Goal: Transaction & Acquisition: Purchase product/service

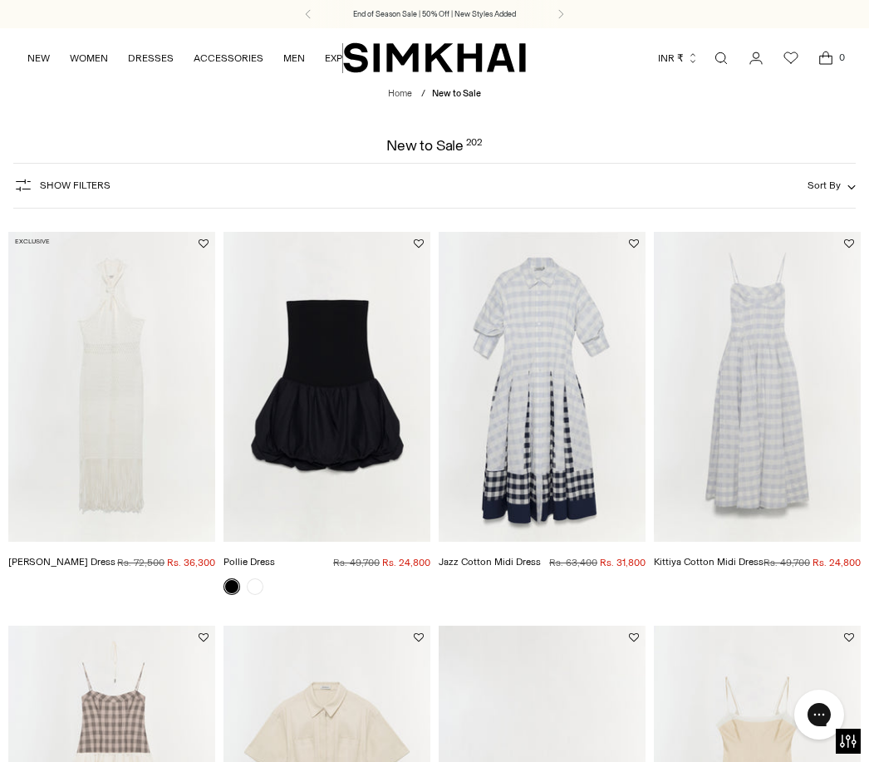
click at [75, 190] on span "Show Filters" at bounding box center [75, 185] width 71 height 12
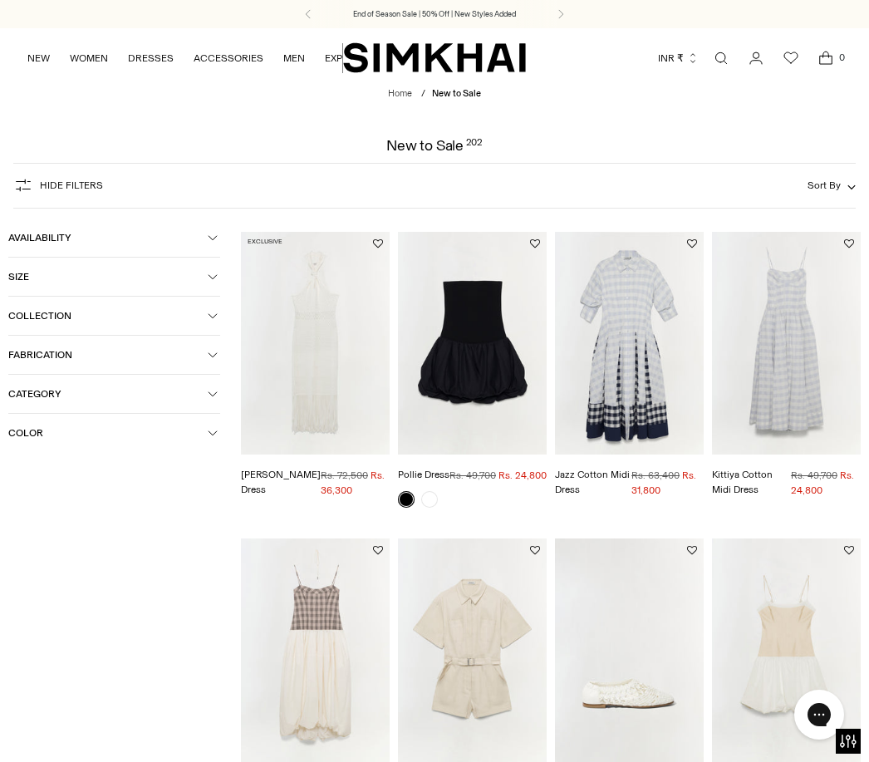
click at [189, 277] on span "Size" at bounding box center [107, 277] width 199 height 12
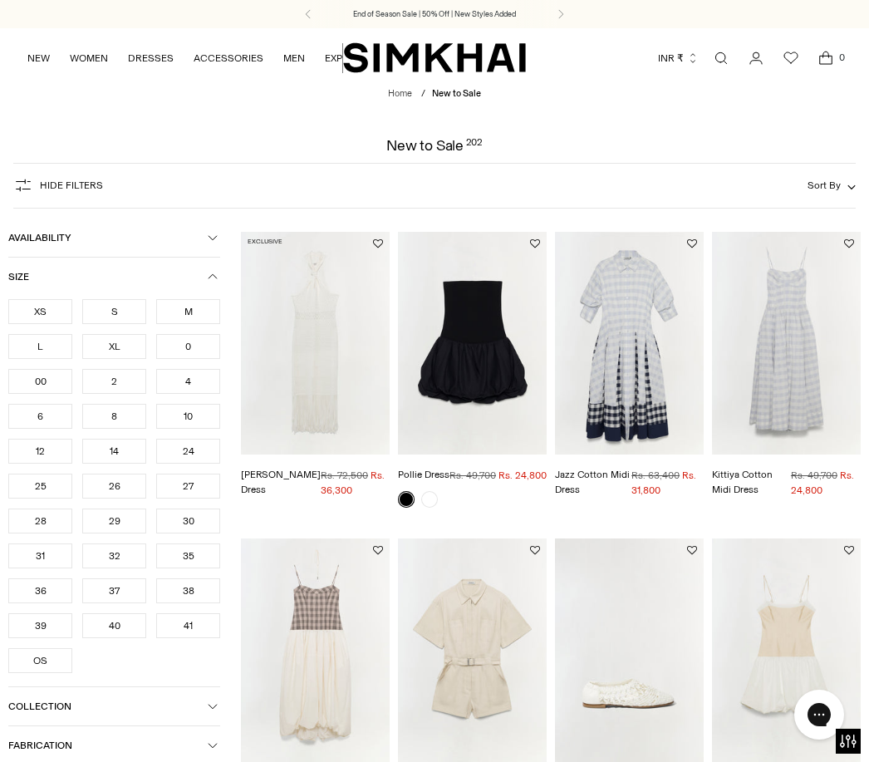
click at [125, 311] on div "S" at bounding box center [114, 311] width 64 height 25
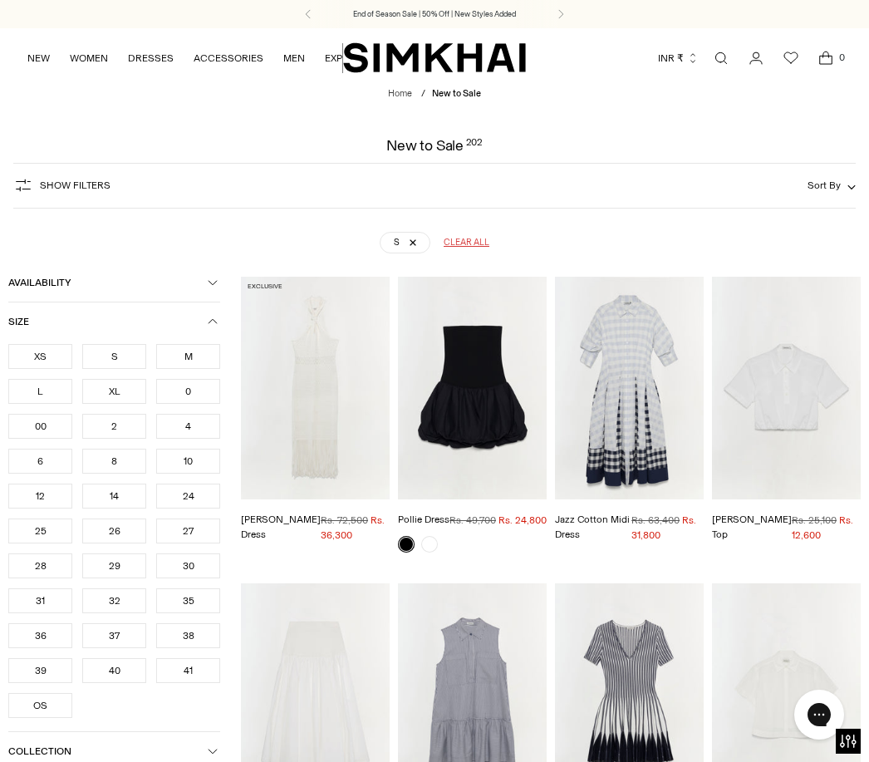
click at [125, 437] on div "2" at bounding box center [114, 426] width 64 height 25
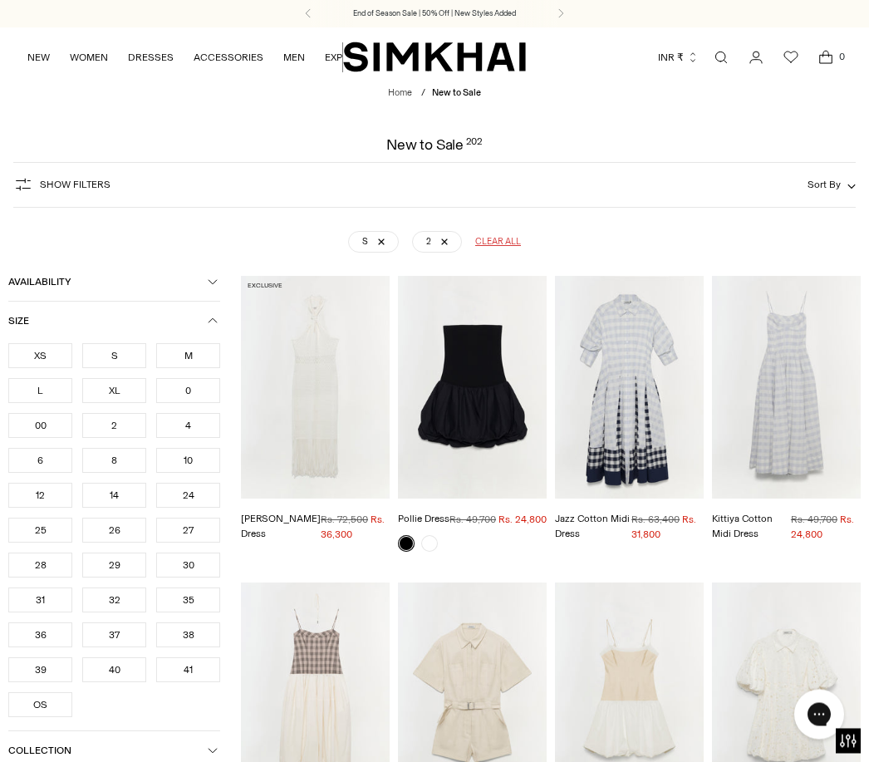
scroll to position [122, 0]
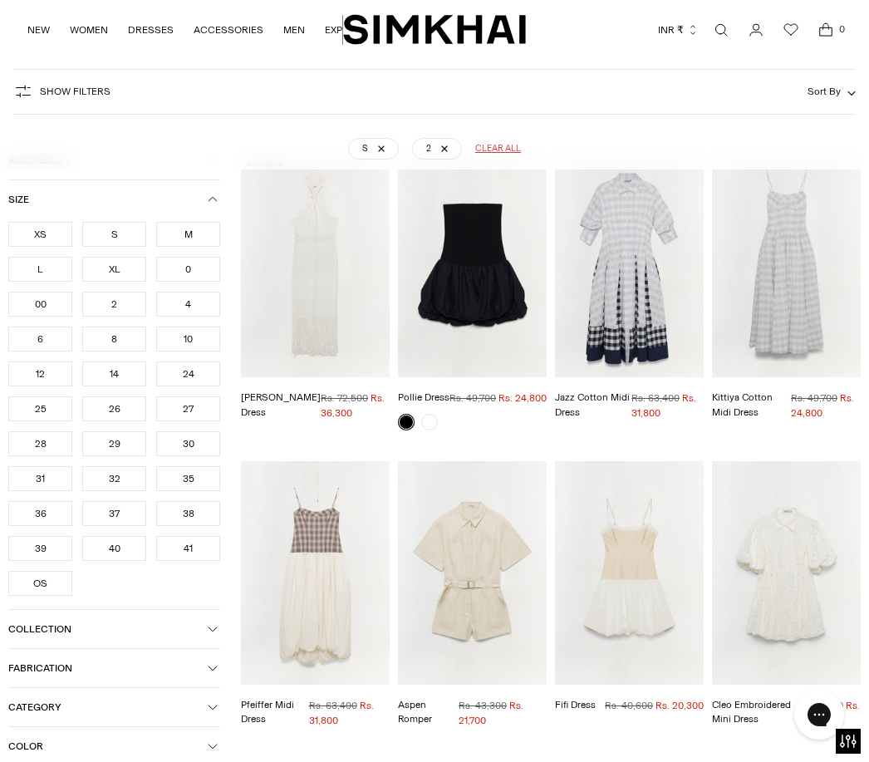
click at [52, 418] on div "25" at bounding box center [40, 408] width 64 height 25
click at [56, 587] on div "OS" at bounding box center [40, 583] width 64 height 25
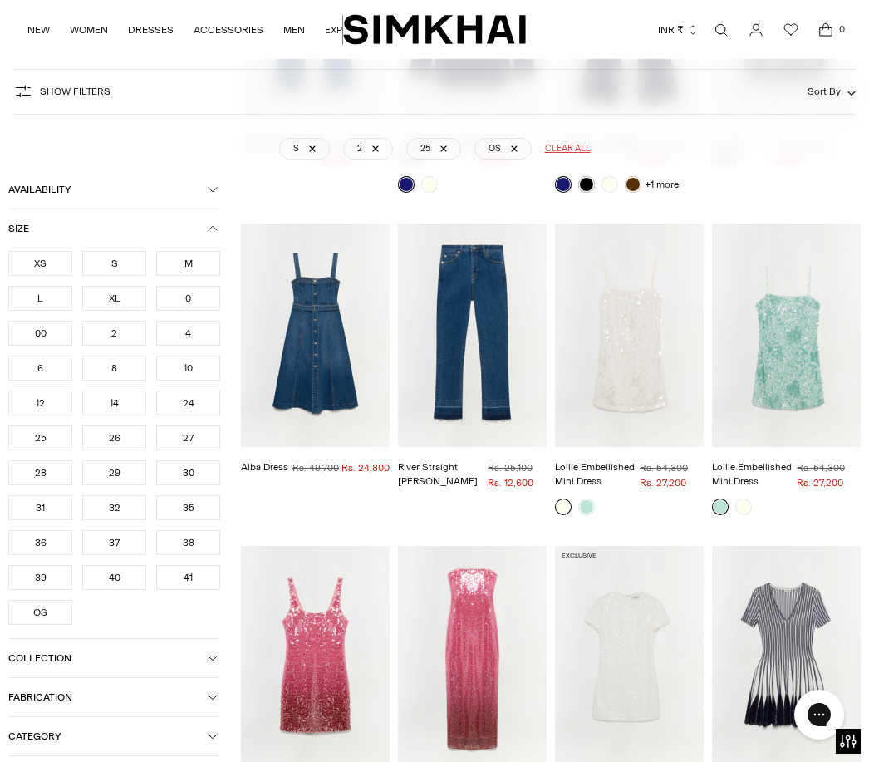
scroll to position [1612, 0]
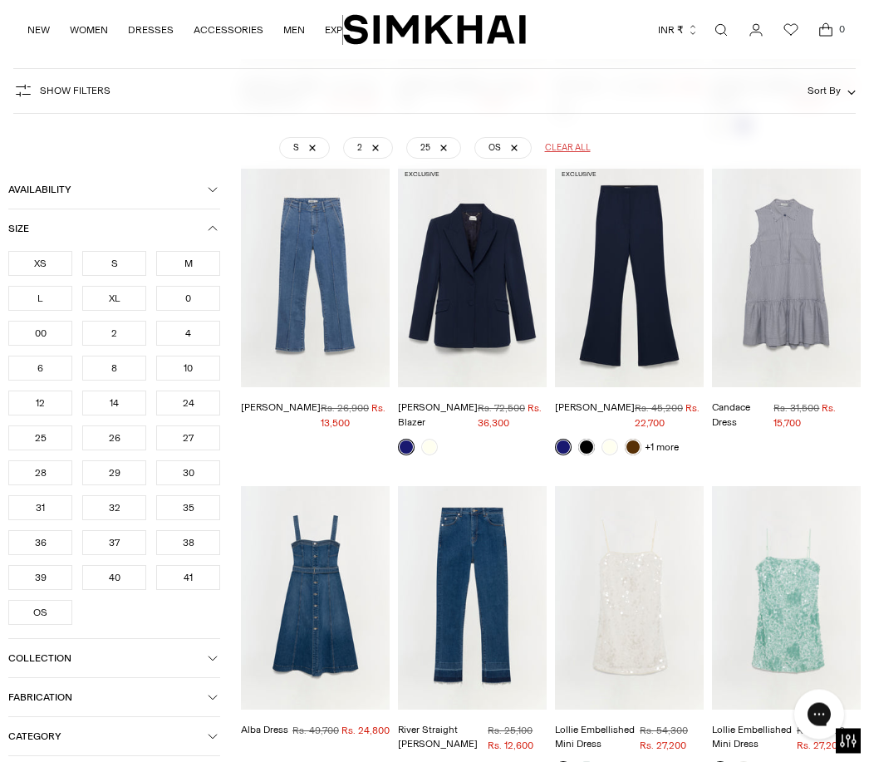
click at [338, 602] on img "Alba Dress" at bounding box center [315, 599] width 149 height 224
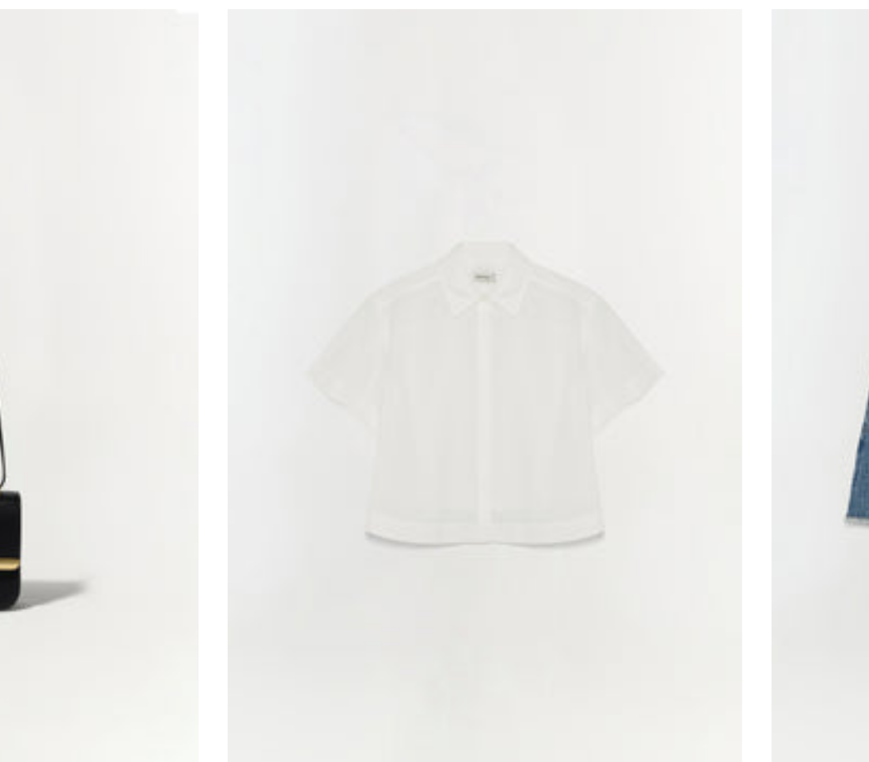
scroll to position [2200, 0]
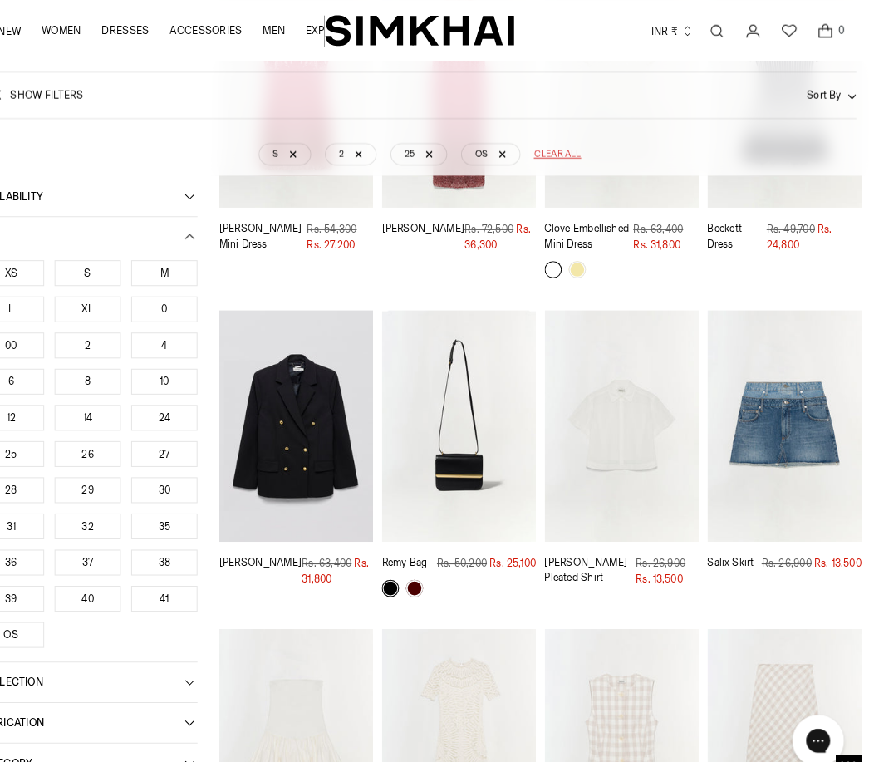
click at [641, 445] on img "Bernie Cotton Pleated Shirt" at bounding box center [629, 411] width 149 height 224
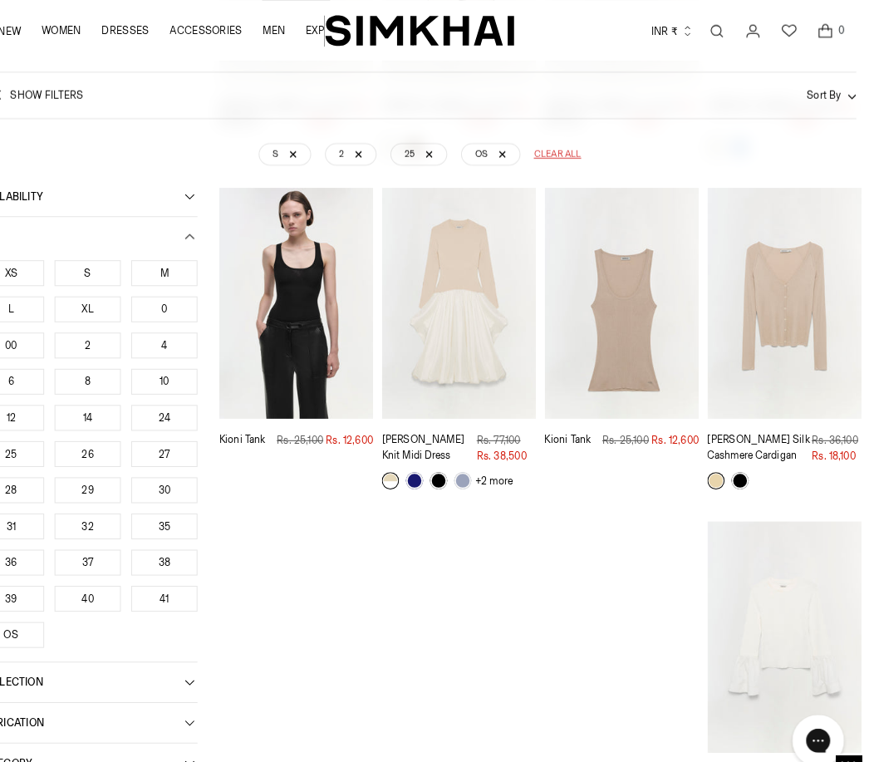
scroll to position [4558, 0]
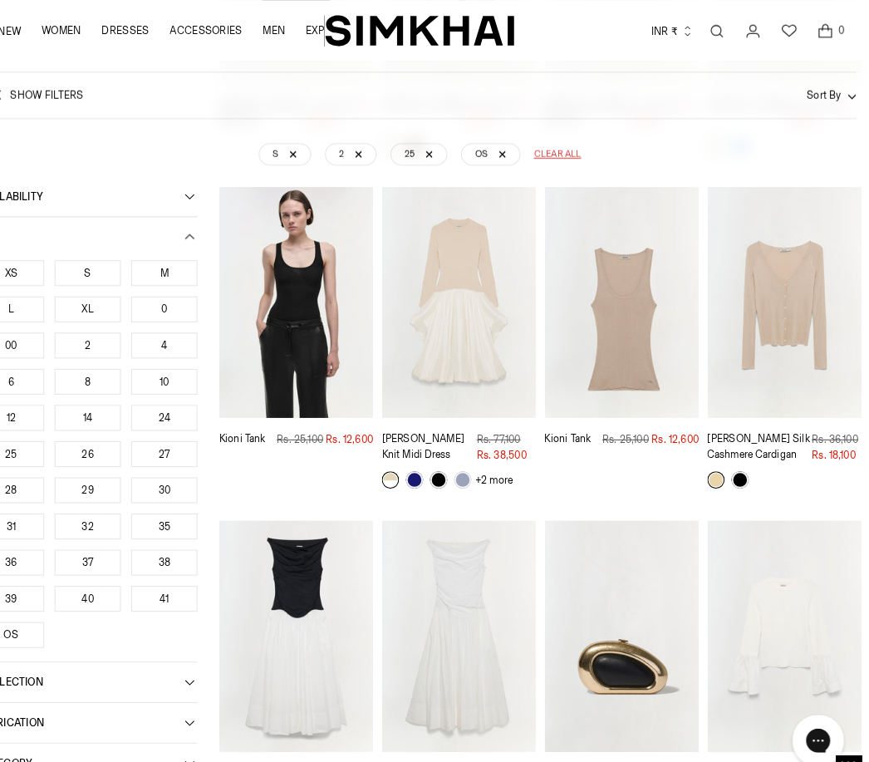
click at [421, 455] on link at bounding box center [429, 463] width 17 height 17
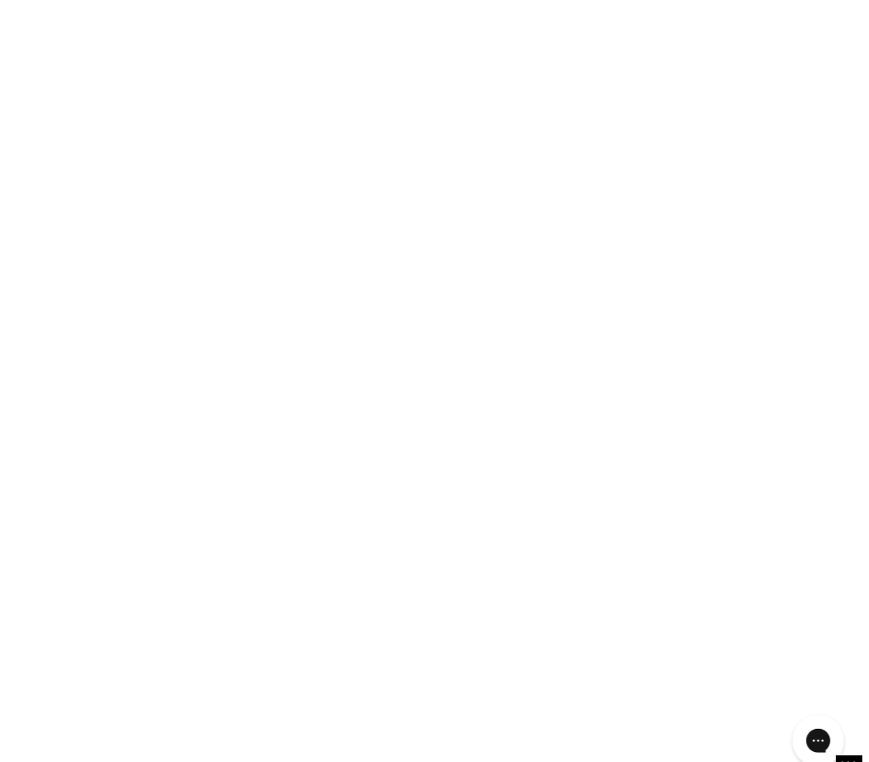
scroll to position [4583, 0]
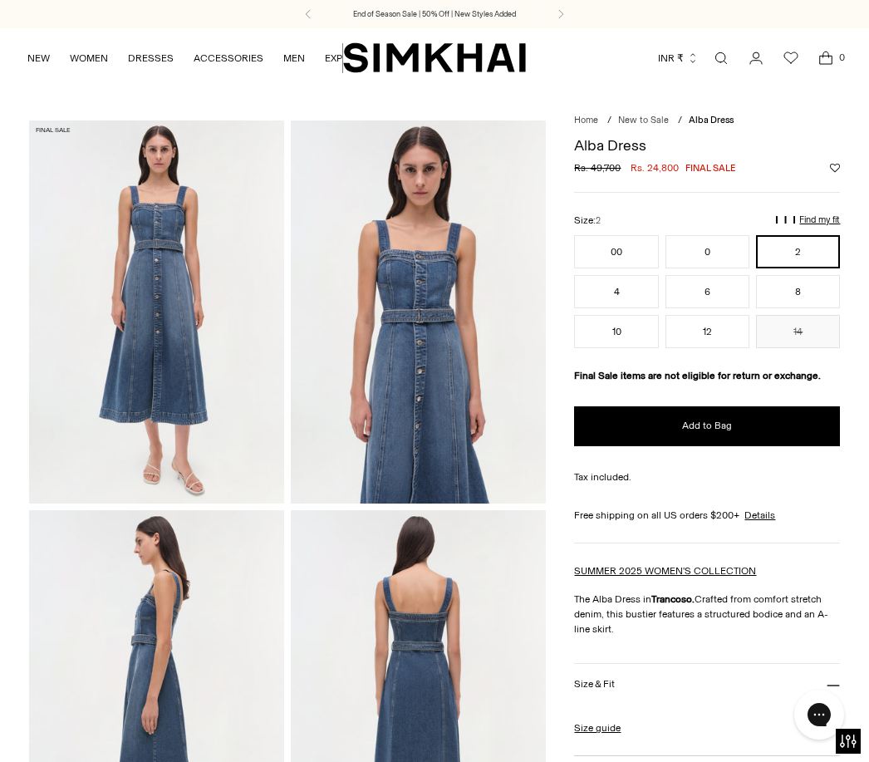
click at [724, 433] on span "Add to Bag" at bounding box center [707, 426] width 50 height 14
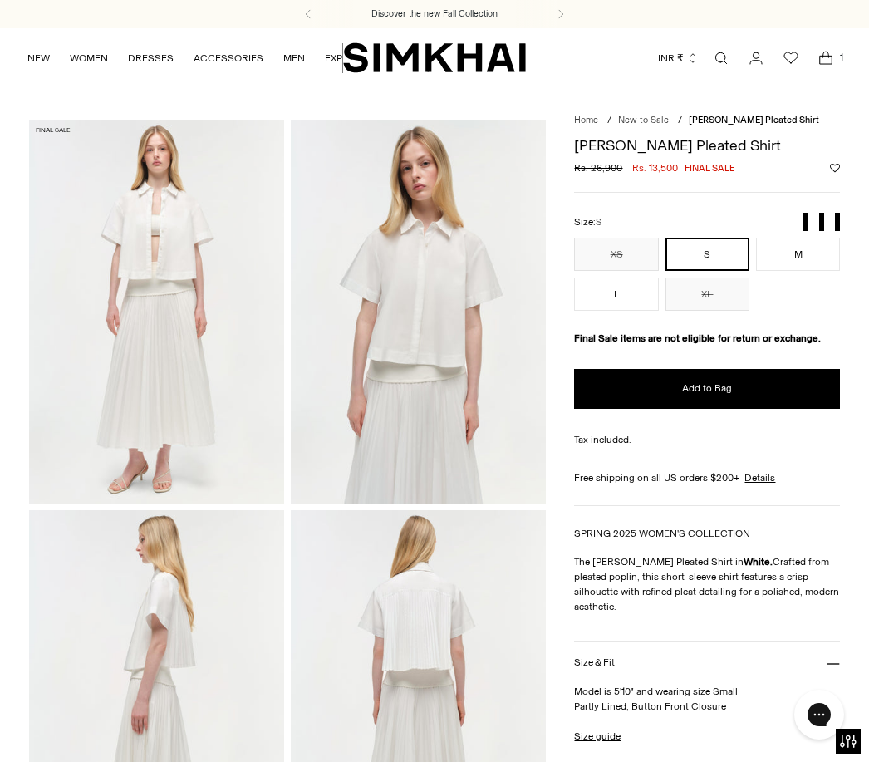
click at [719, 386] on span "Add to Bag" at bounding box center [707, 388] width 50 height 14
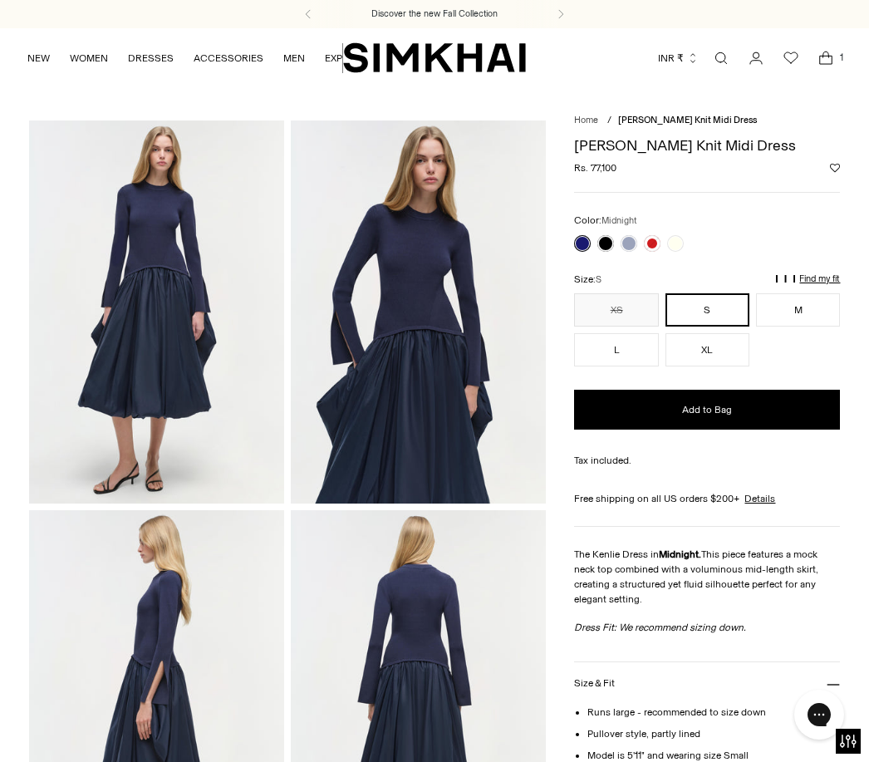
click at [652, 235] on link at bounding box center [652, 243] width 17 height 17
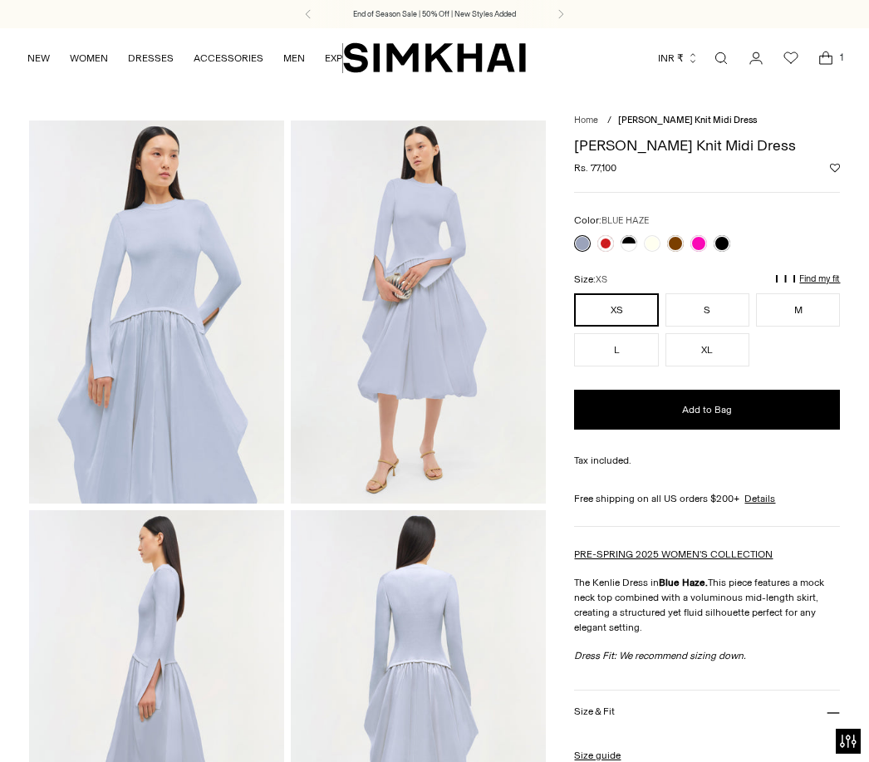
click at [677, 239] on link at bounding box center [675, 243] width 17 height 17
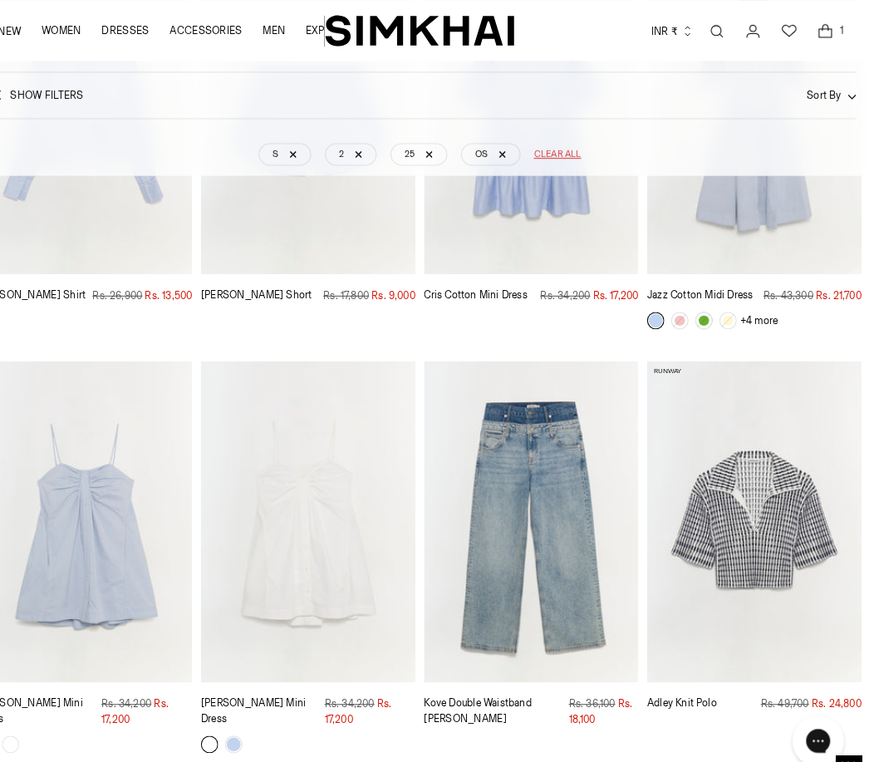
scroll to position [7189, 0]
click at [580, 494] on img "Kove Double Waistband Jean" at bounding box center [542, 503] width 207 height 311
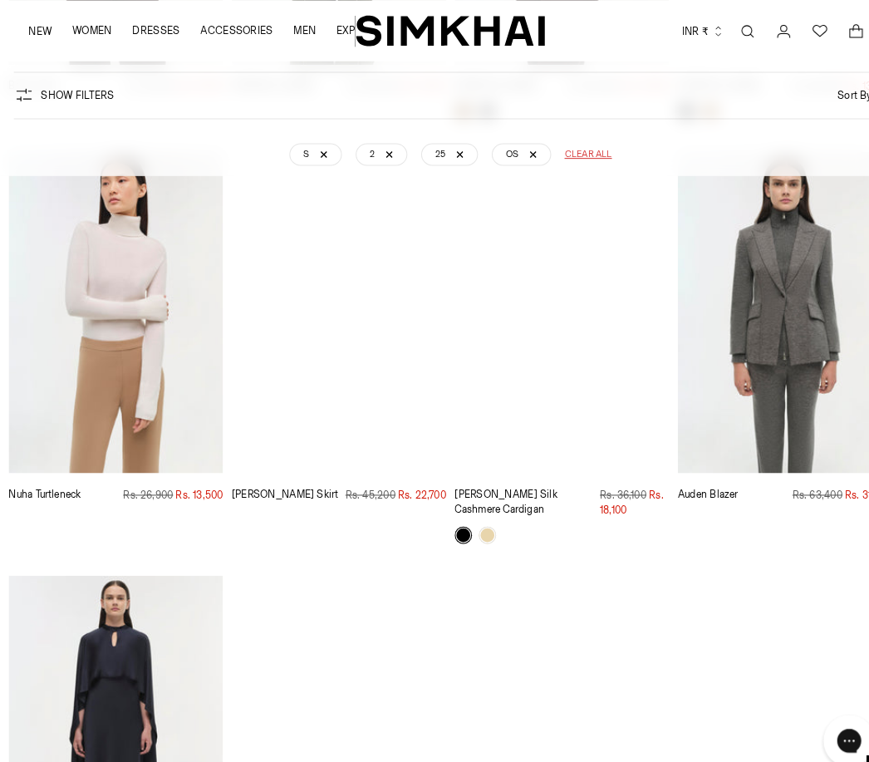
scroll to position [17798, 0]
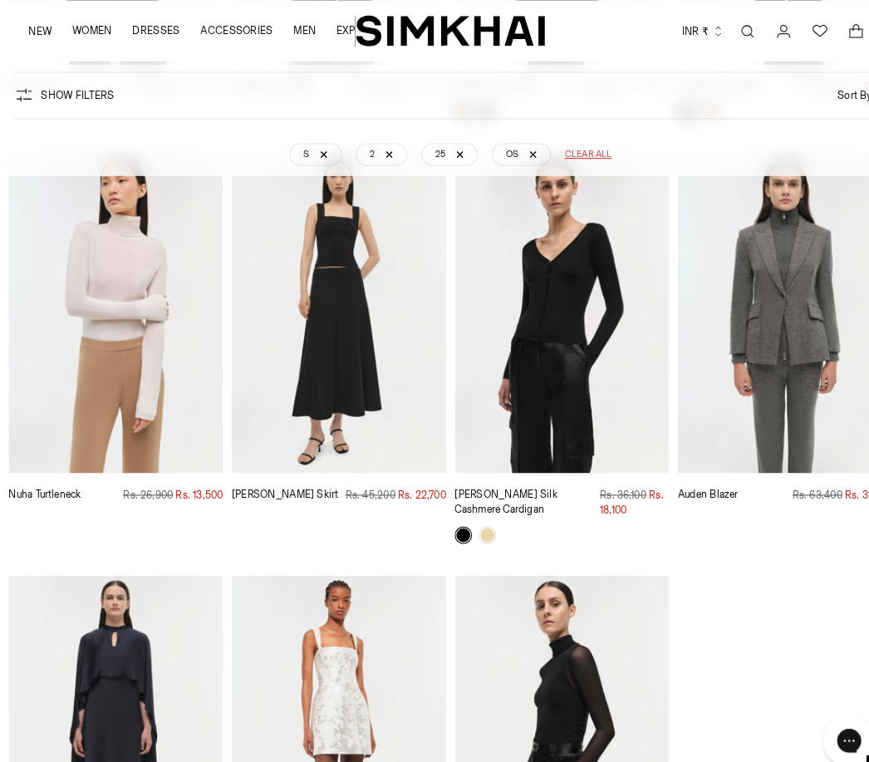
click at [600, 568] on img "Velora Bodysuit" at bounding box center [542, 710] width 207 height 311
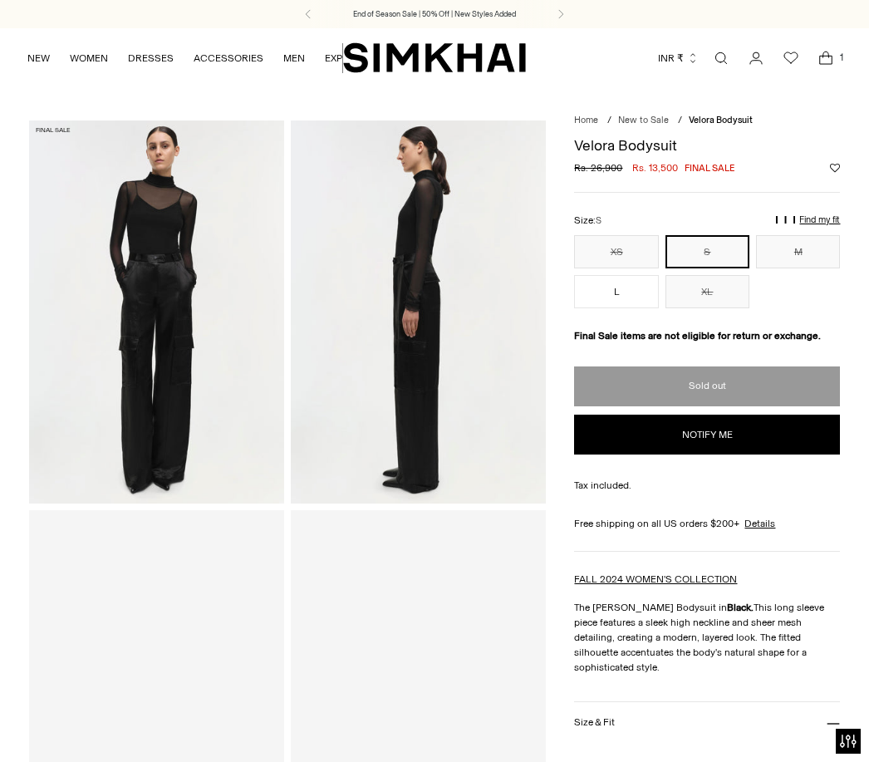
click at [829, 60] on icon "Open cart modal" at bounding box center [825, 58] width 23 height 17
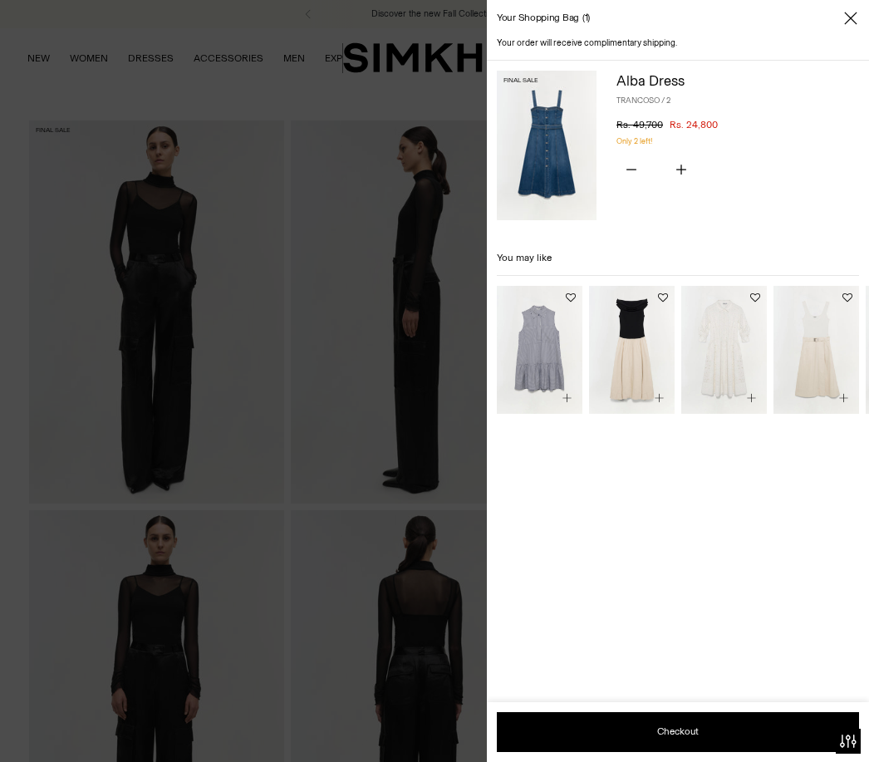
click at [43, 52] on div at bounding box center [434, 381] width 869 height 762
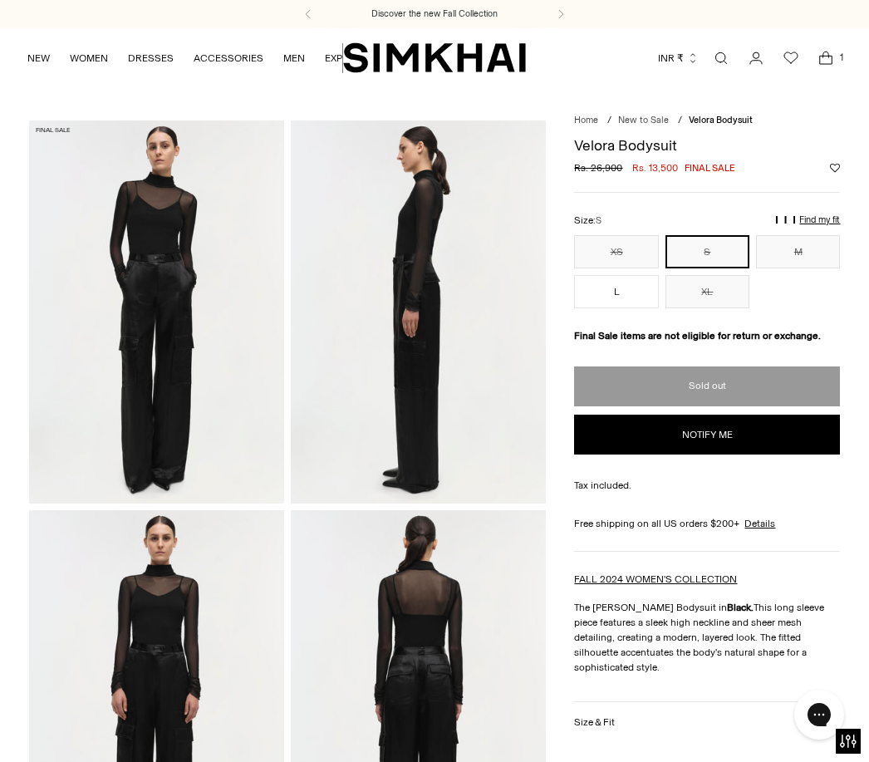
click at [38, 52] on link "NEW" at bounding box center [38, 58] width 22 height 37
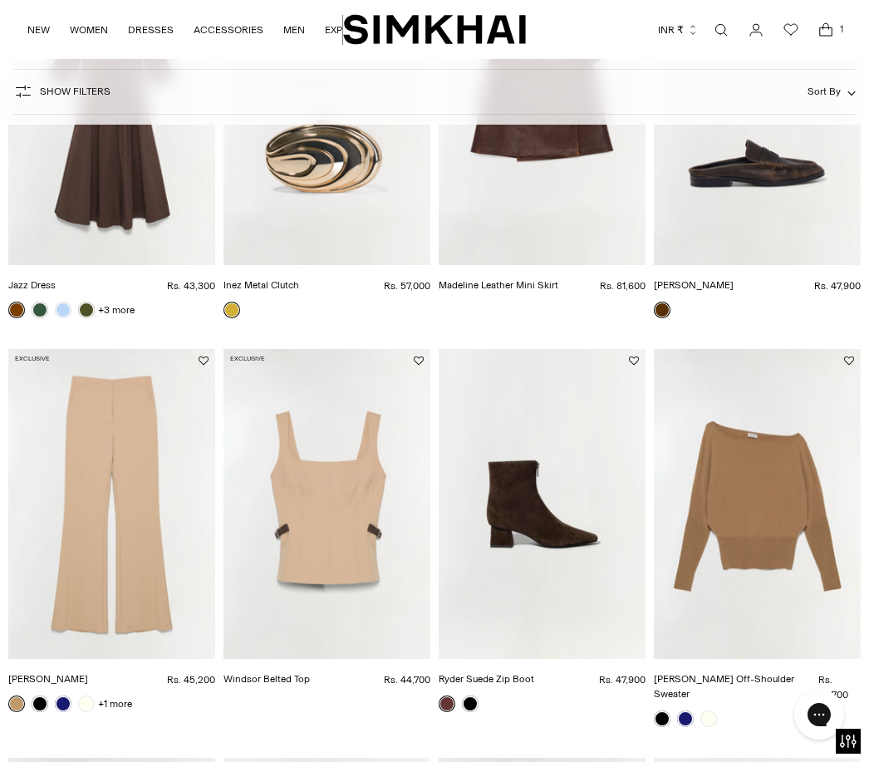
scroll to position [1548, 0]
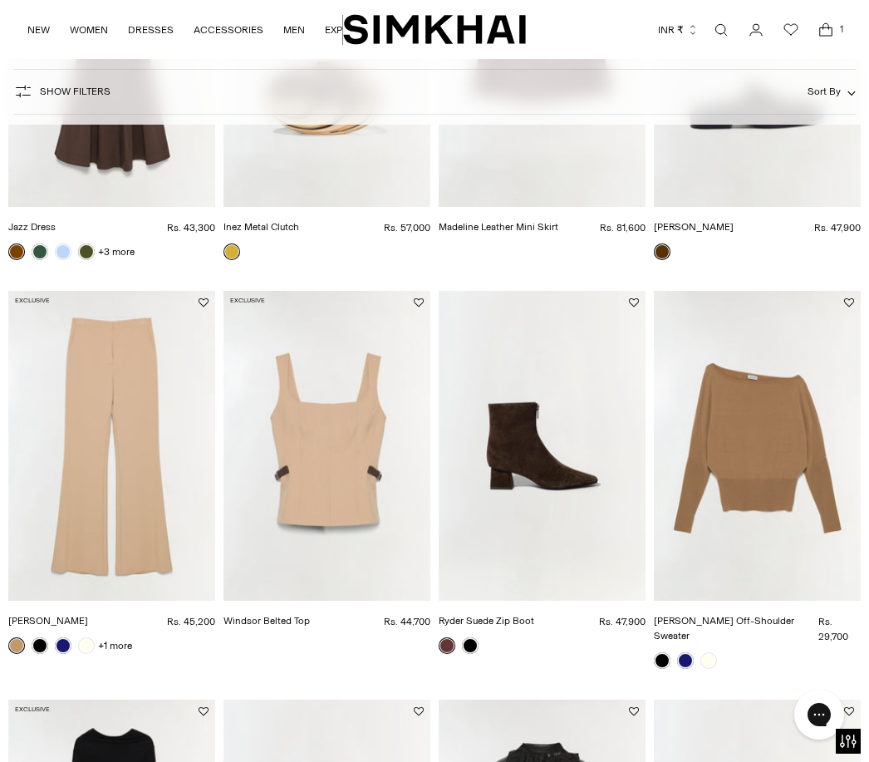
click at [762, 515] on img "Lavina Off-Shoulder Sweater" at bounding box center [757, 446] width 207 height 311
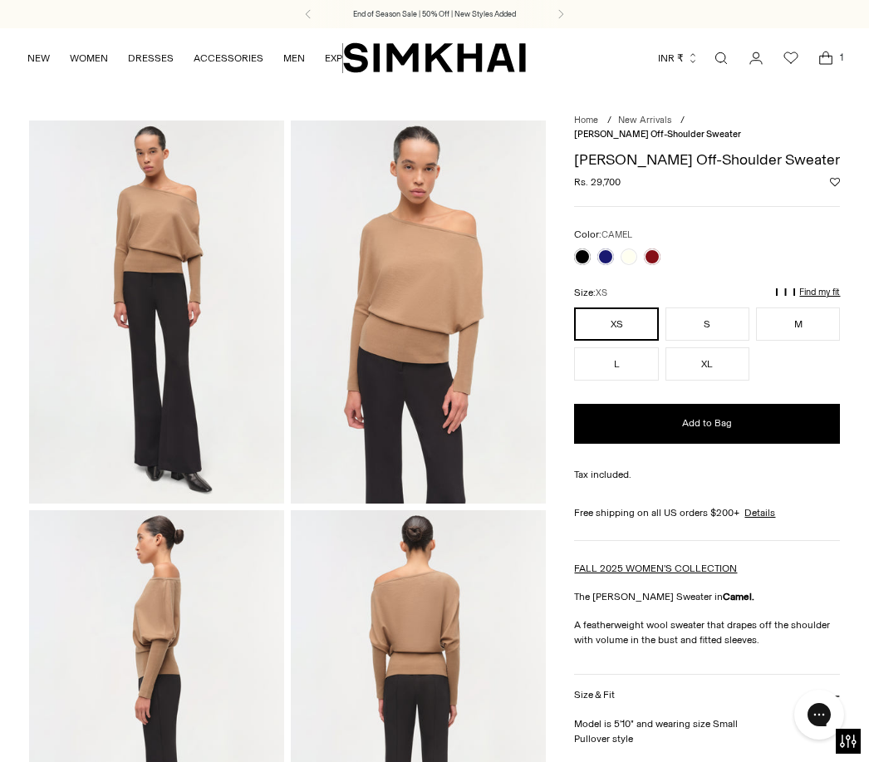
click at [575, 248] on link at bounding box center [582, 256] width 17 height 17
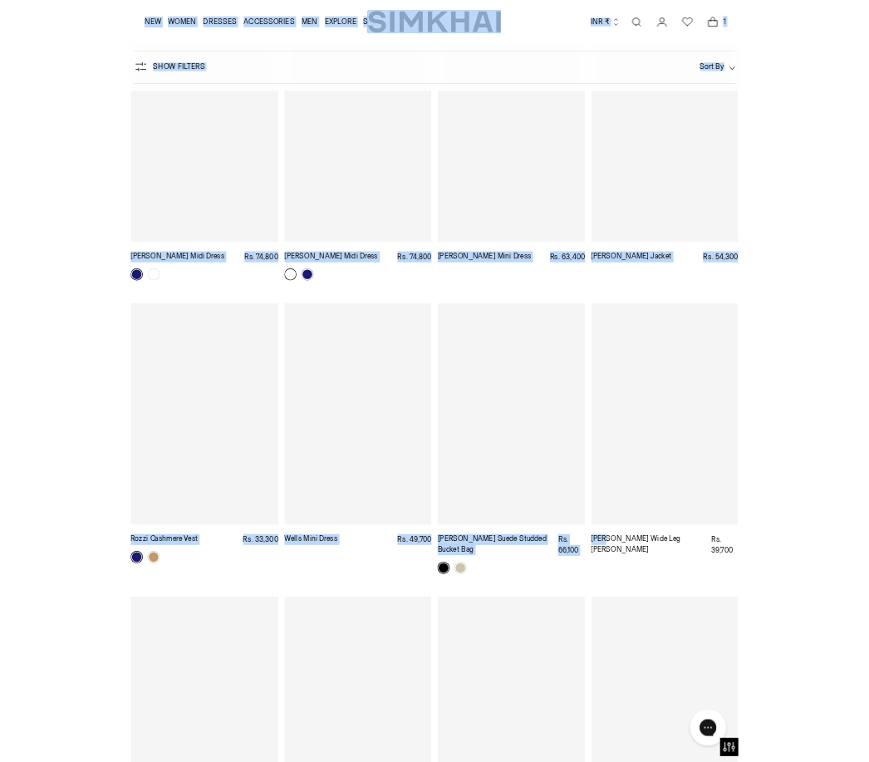
scroll to position [18326, 0]
